Goal: Task Accomplishment & Management: Use online tool/utility

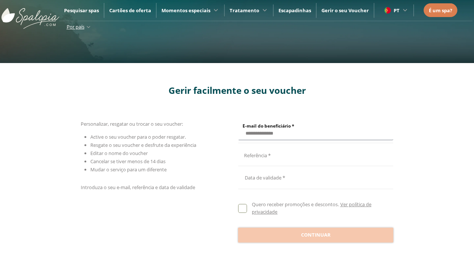
type input "**********"
click at [314, 154] on input "E-mail do beneficiário *" at bounding box center [314, 154] width 153 height 13
type input "**********"
click at [315, 177] on div at bounding box center [315, 177] width 155 height 18
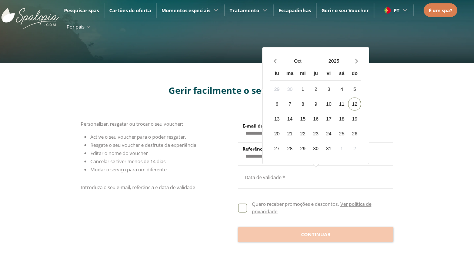
click at [298, 61] on button "Oct" at bounding box center [298, 60] width 36 height 13
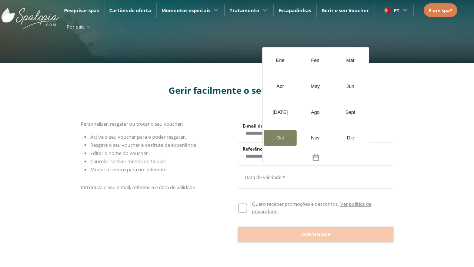
click at [334, 61] on button "2025" at bounding box center [334, 60] width 36 height 13
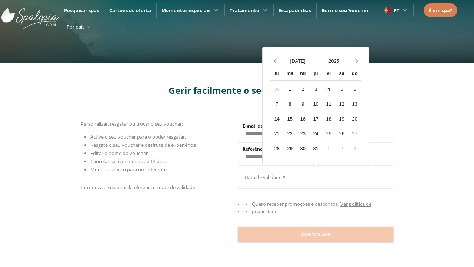
click at [280, 105] on div "2026" at bounding box center [280, 113] width 33 height 16
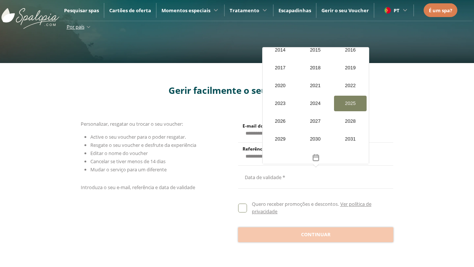
scroll to position [704, 0]
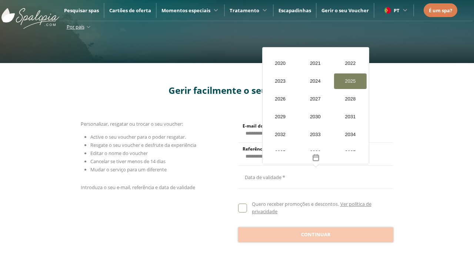
click at [278, 133] on div "20" at bounding box center [284, 133] width 13 height 13
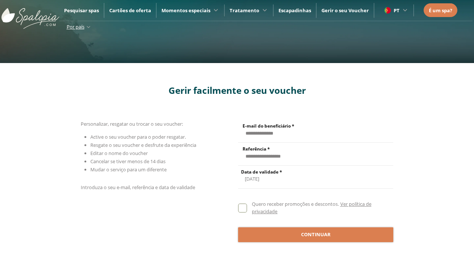
scroll to position [0, 0]
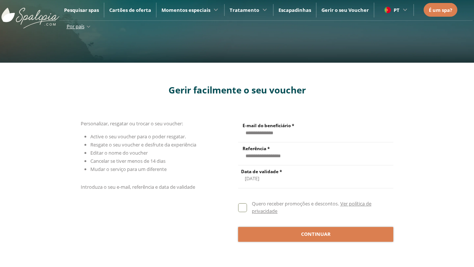
click at [315, 234] on span "Continuar" at bounding box center [316, 233] width 30 height 7
